Goal: Transaction & Acquisition: Purchase product/service

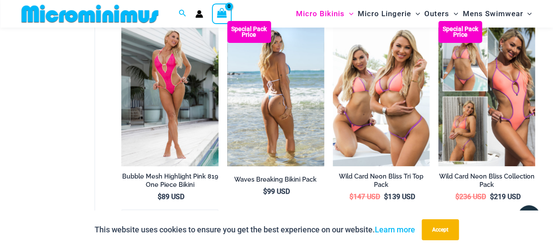
scroll to position [1494, 0]
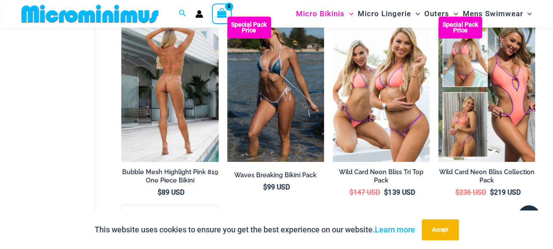
click at [182, 74] on img at bounding box center [169, 89] width 97 height 145
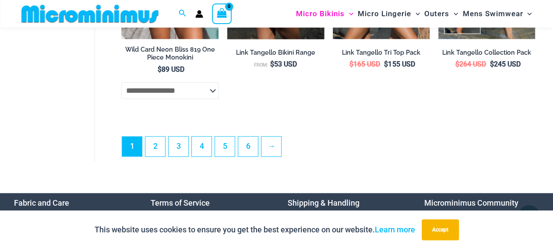
scroll to position [1903, 0]
